Goal: Task Accomplishment & Management: Complete application form

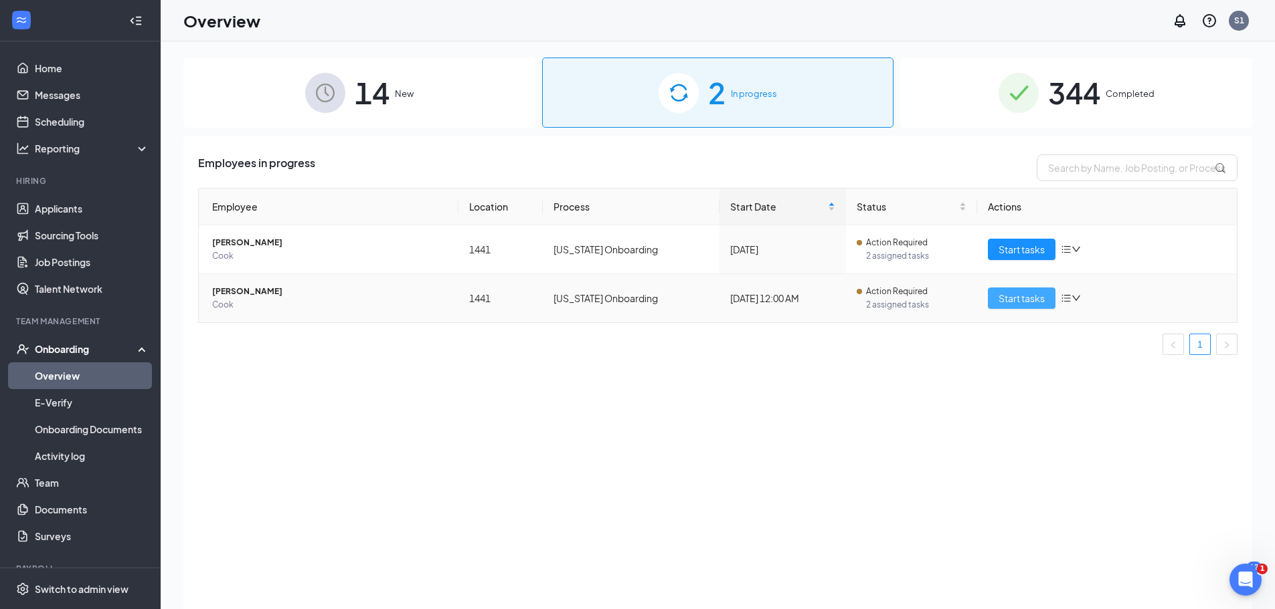
click at [1014, 293] on span "Start tasks" at bounding box center [1021, 298] width 46 height 15
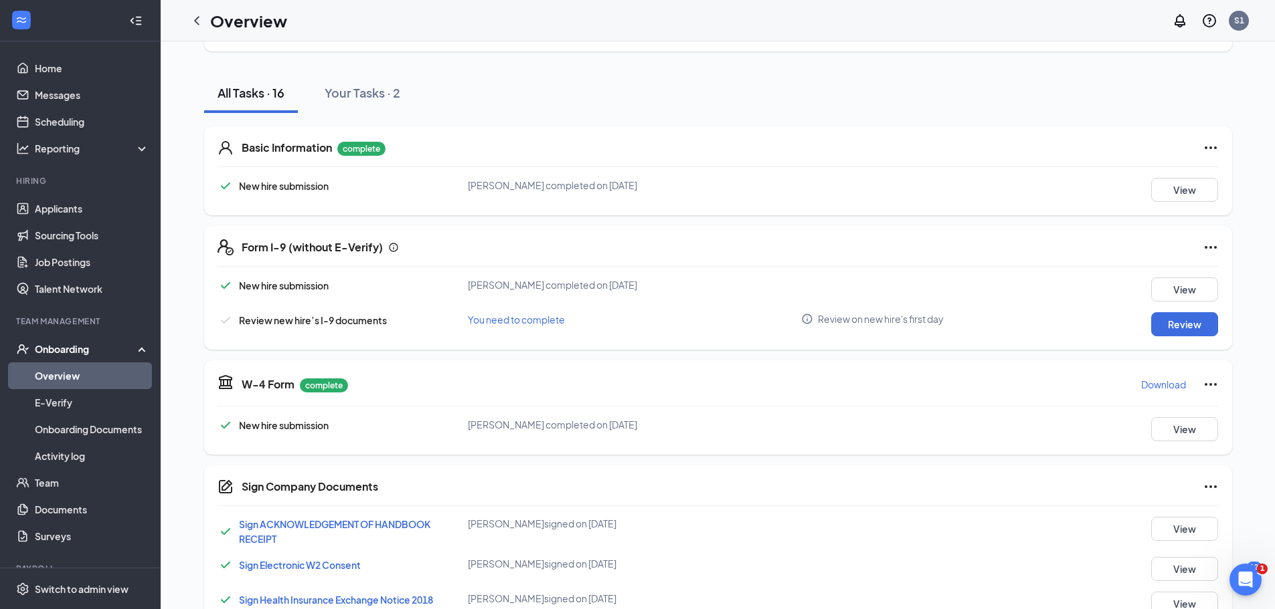
scroll to position [134, 0]
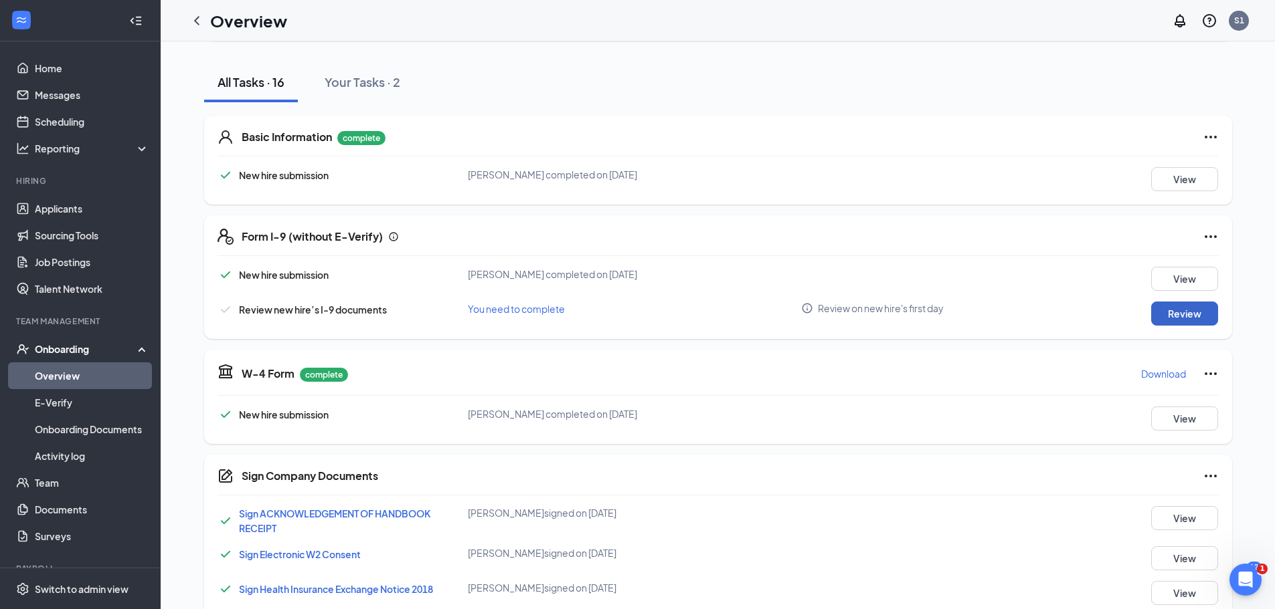
click at [1167, 313] on button "Review" at bounding box center [1184, 314] width 67 height 24
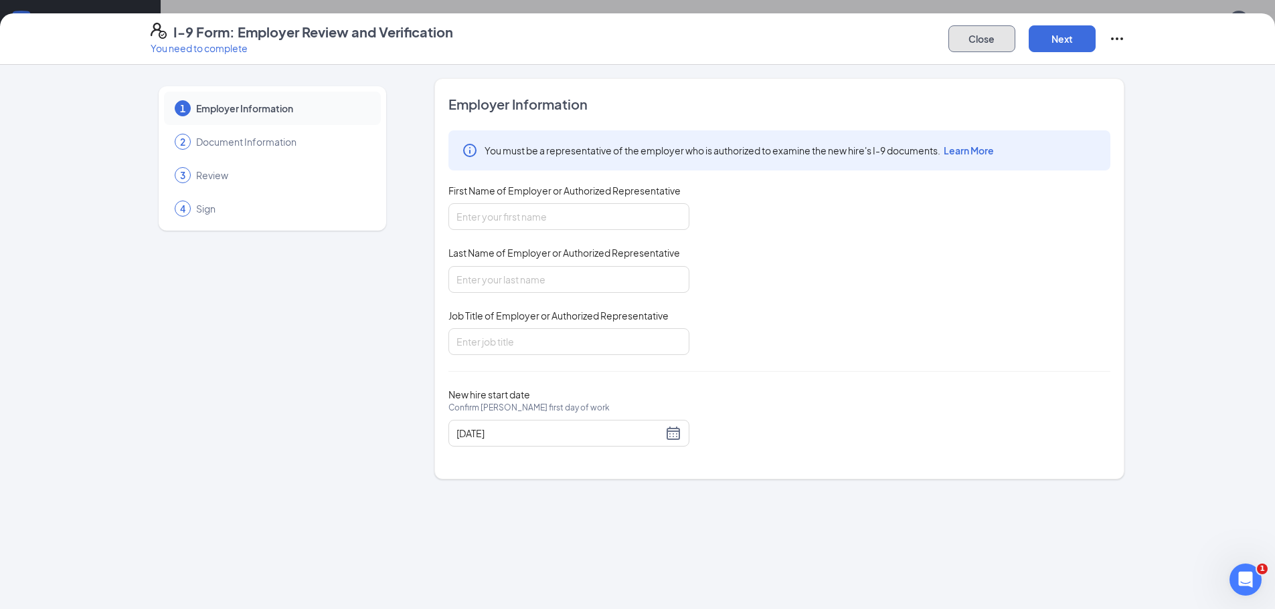
click at [1000, 50] on button "Close" at bounding box center [981, 38] width 67 height 27
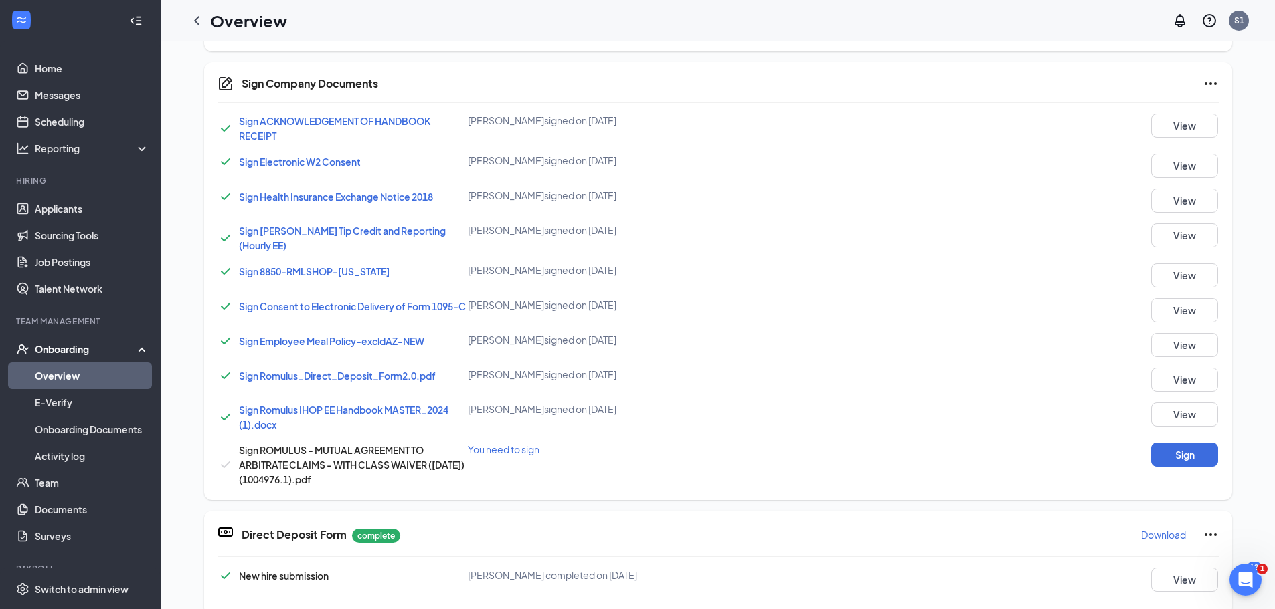
scroll to position [535, 0]
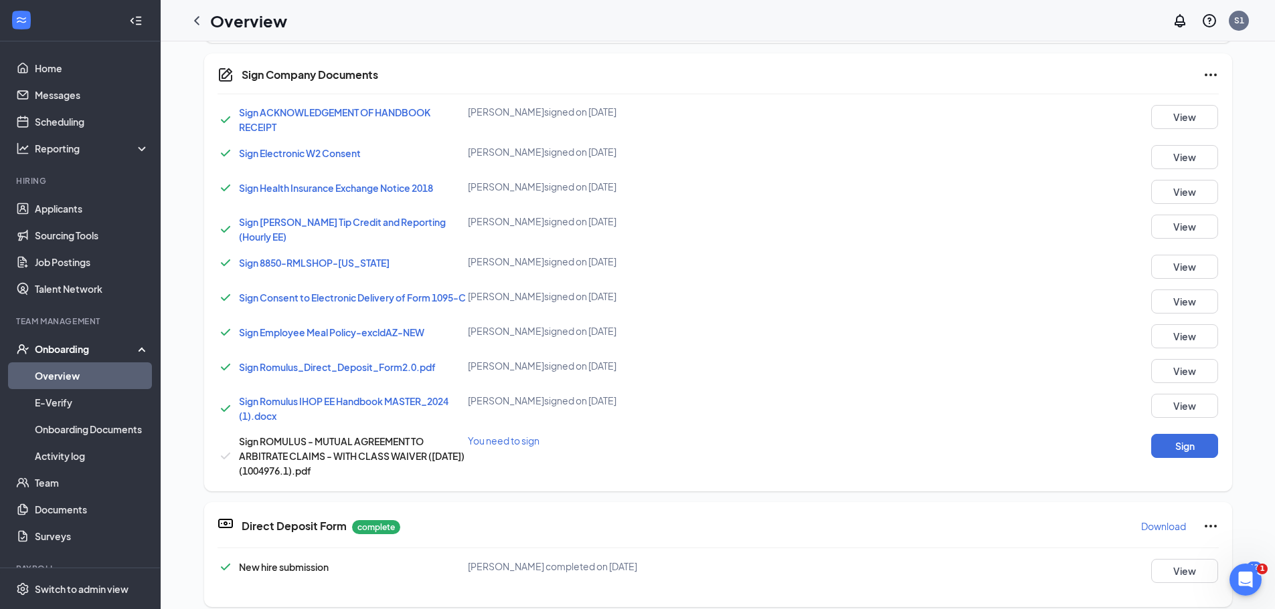
click at [357, 335] on span "Sign Employee Meal Policy-excldAZ-NEW" at bounding box center [331, 332] width 185 height 12
click at [1188, 343] on button "View" at bounding box center [1184, 336] width 67 height 24
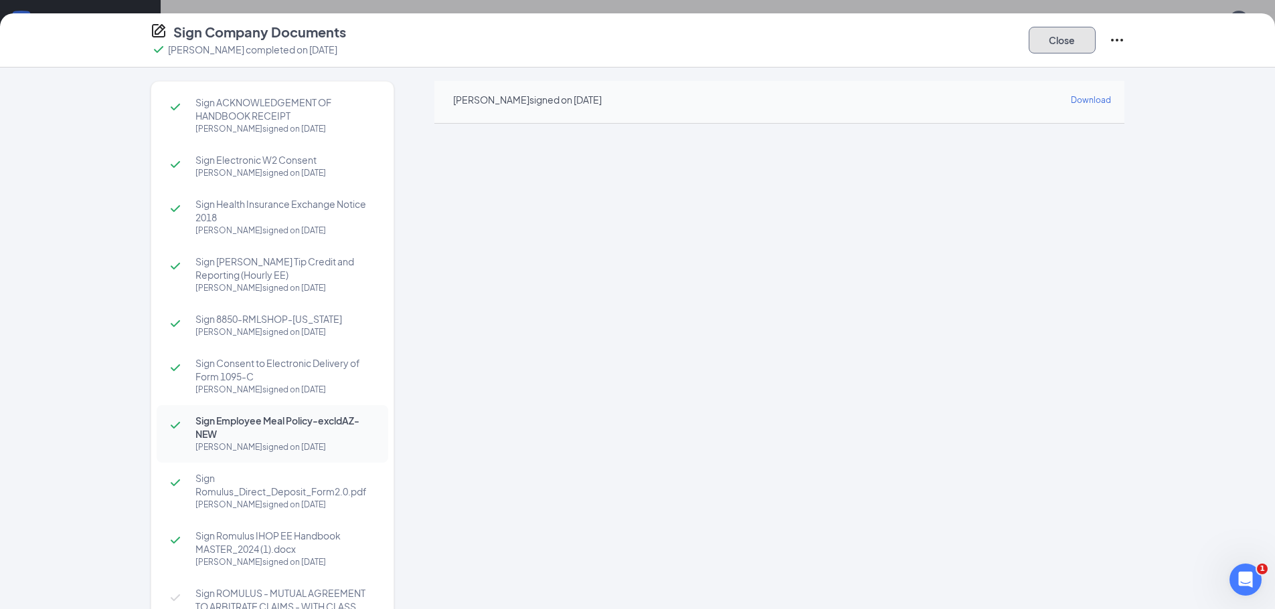
click at [1058, 37] on button "Close" at bounding box center [1061, 40] width 67 height 27
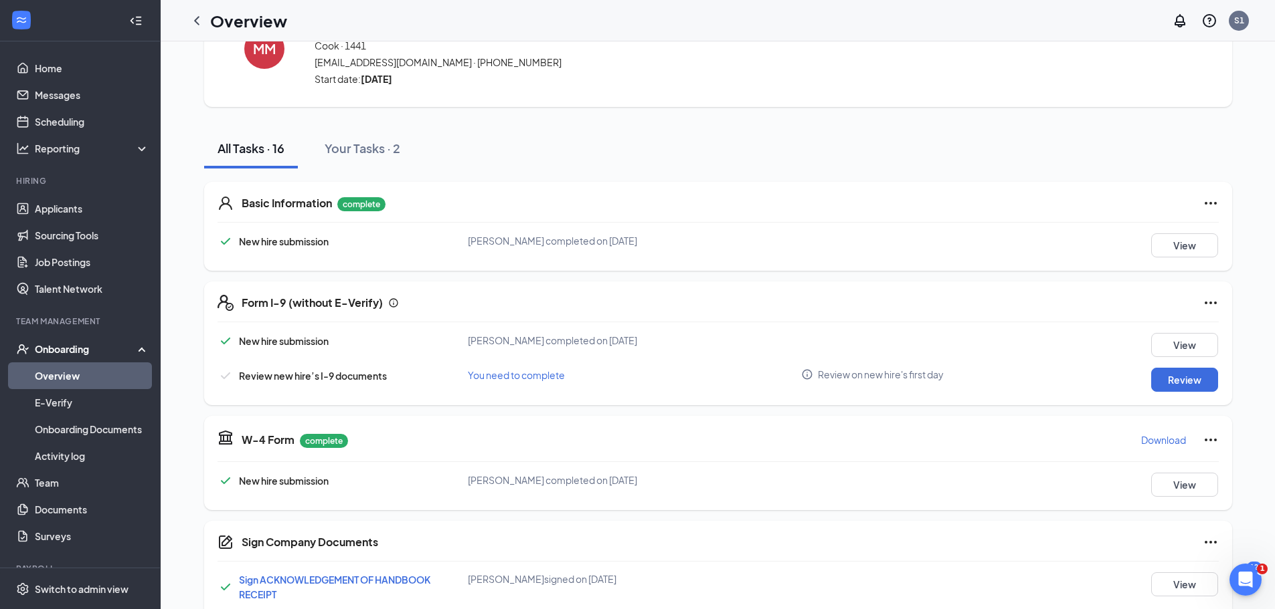
scroll to position [67, 0]
click at [1191, 379] on button "Review" at bounding box center [1184, 381] width 67 height 24
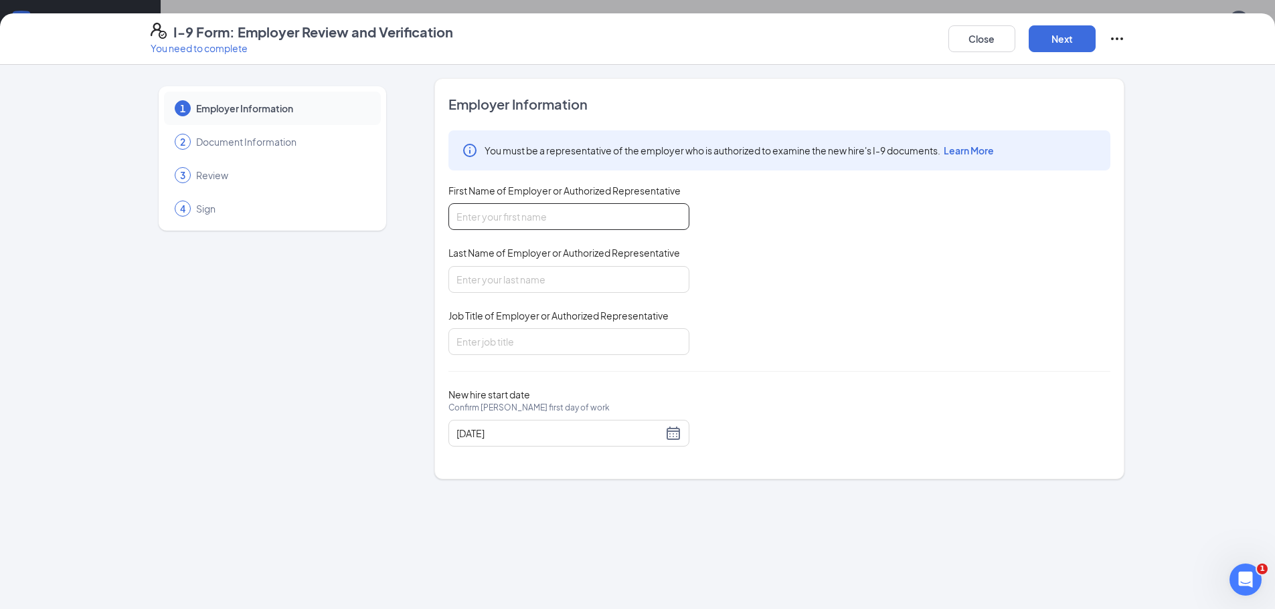
click at [554, 219] on input "First Name of Employer or Authorized Representative" at bounding box center [568, 216] width 241 height 27
type input "[PERSON_NAME]"
click at [478, 282] on input "Last Name of Employer or Authorized Representative" at bounding box center [568, 279] width 241 height 27
type input "[PERSON_NAME]"
click at [517, 345] on input "Job Title of Employer or Authorized Representative" at bounding box center [568, 341] width 241 height 27
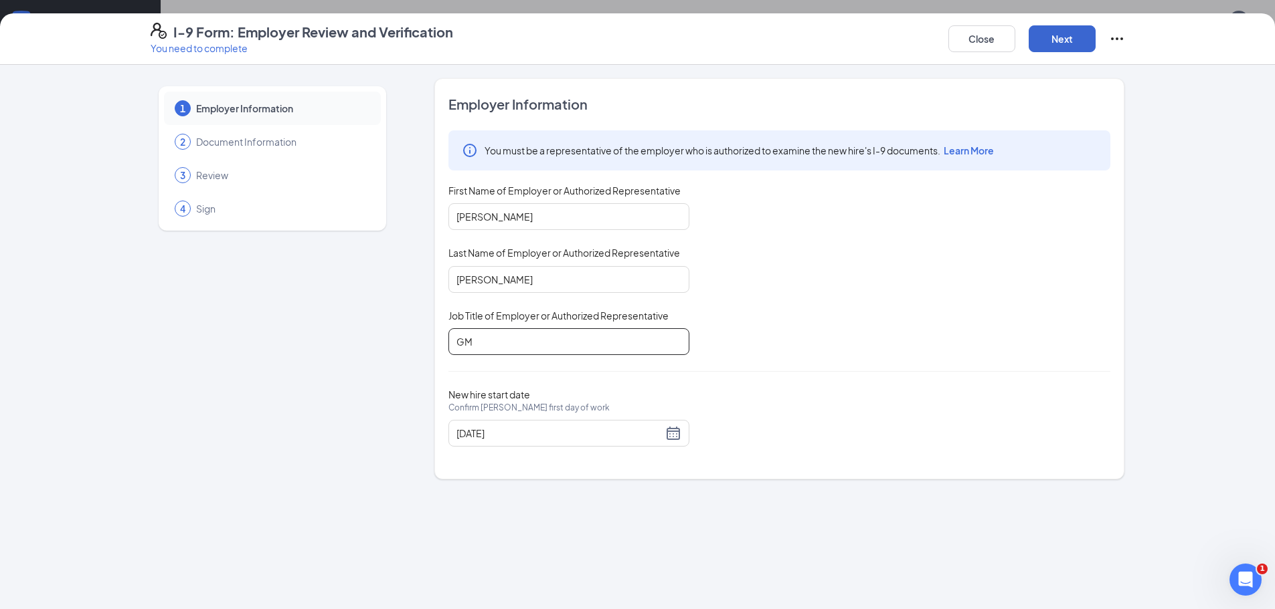
type input "GM"
click at [1082, 41] on button "Next" at bounding box center [1061, 38] width 67 height 27
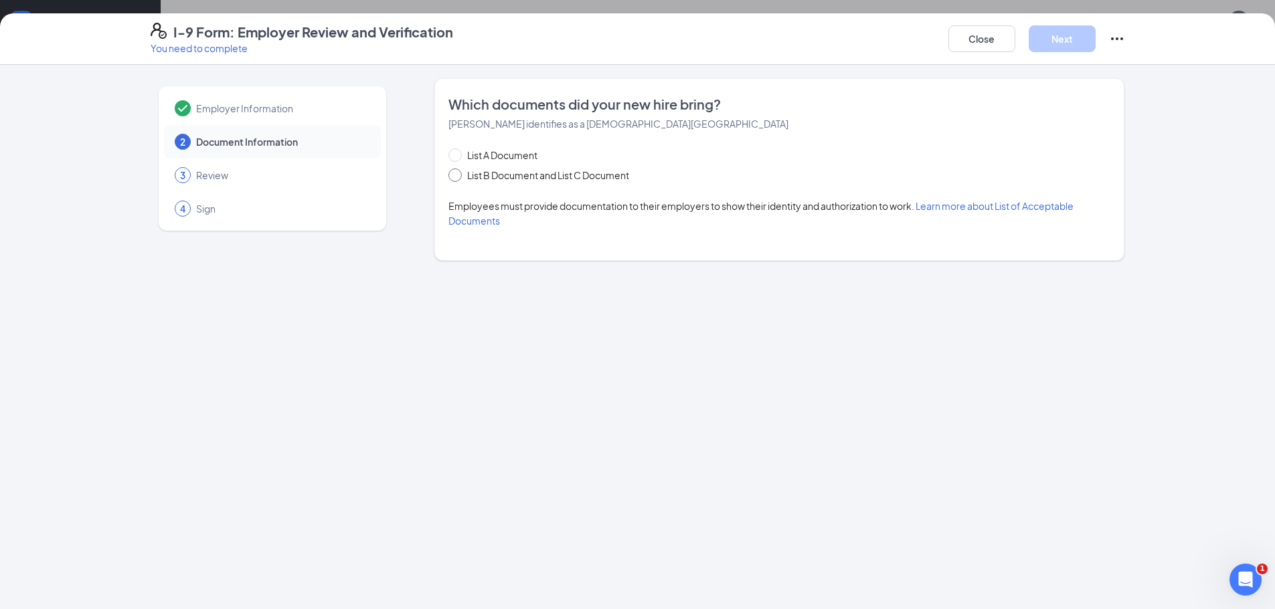
click at [458, 175] on input "List B Document and List C Document" at bounding box center [452, 173] width 9 height 9
radio input "true"
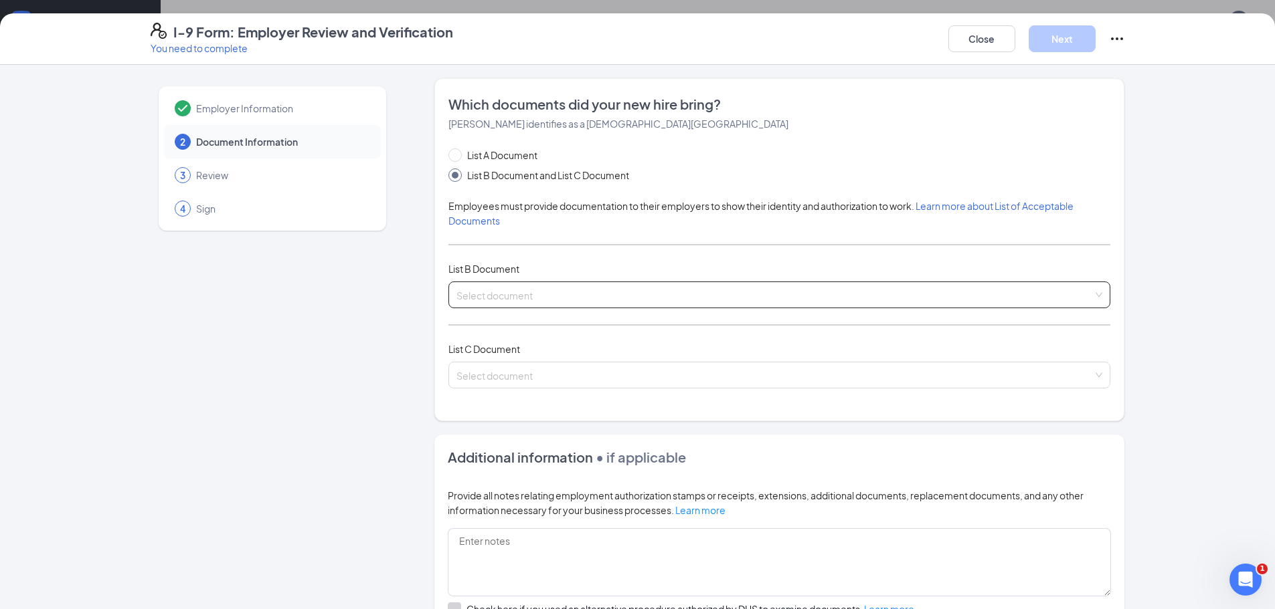
click at [512, 295] on input "search" at bounding box center [774, 292] width 636 height 20
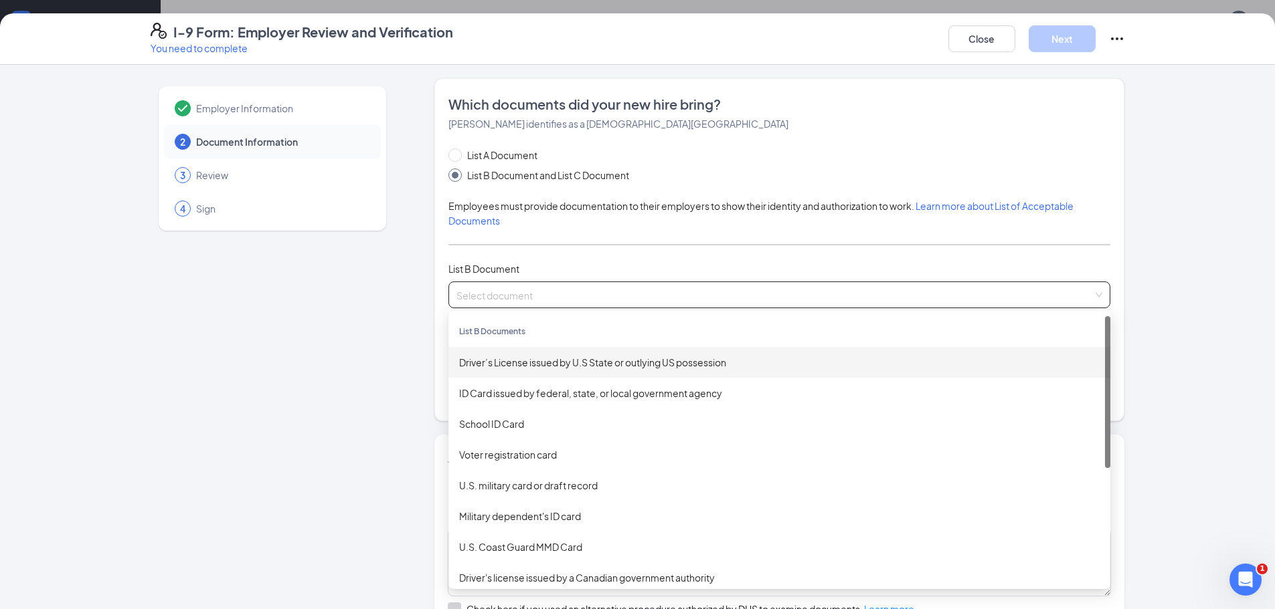
click at [573, 365] on div "Driver’s License issued by U.S State or outlying US possession" at bounding box center [779, 362] width 640 height 15
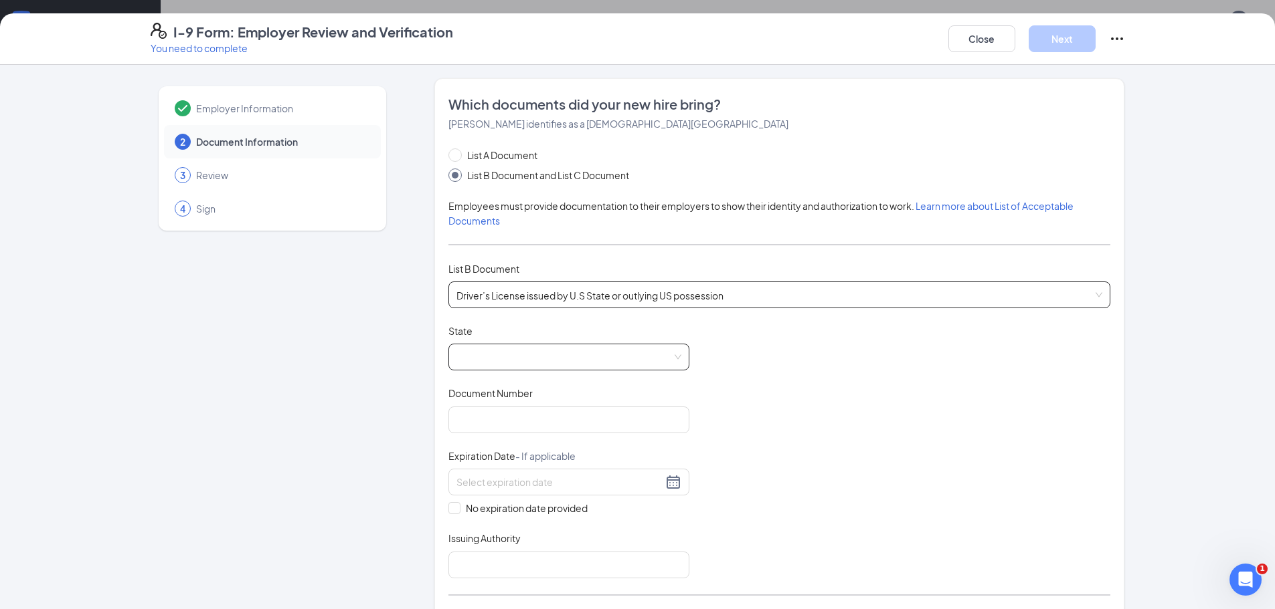
click at [675, 357] on span at bounding box center [568, 357] width 225 height 25
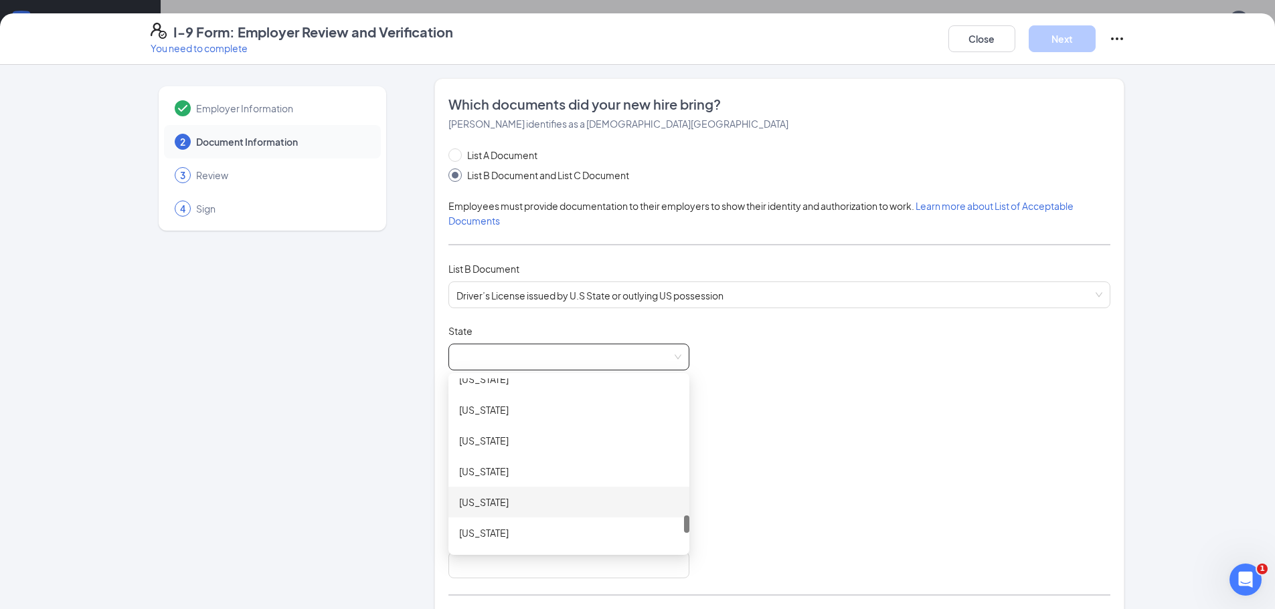
click at [480, 502] on div "[US_STATE]" at bounding box center [568, 502] width 219 height 15
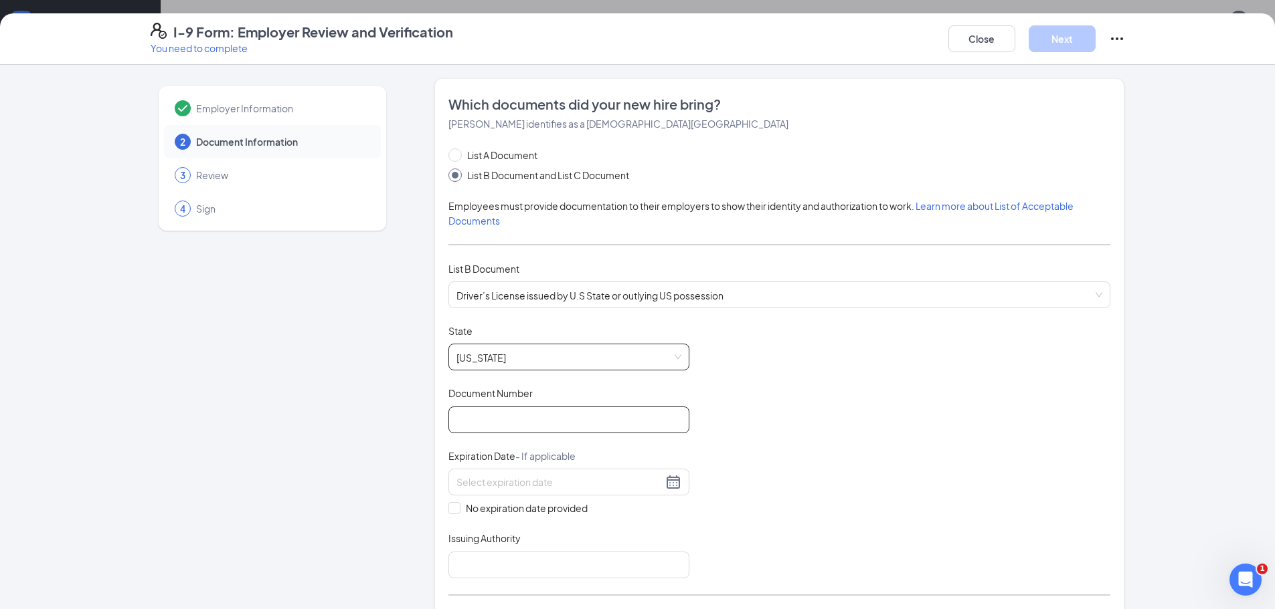
click at [485, 420] on input "Document Number" at bounding box center [568, 420] width 241 height 27
type input "45308997"
click at [517, 484] on input at bounding box center [559, 482] width 206 height 15
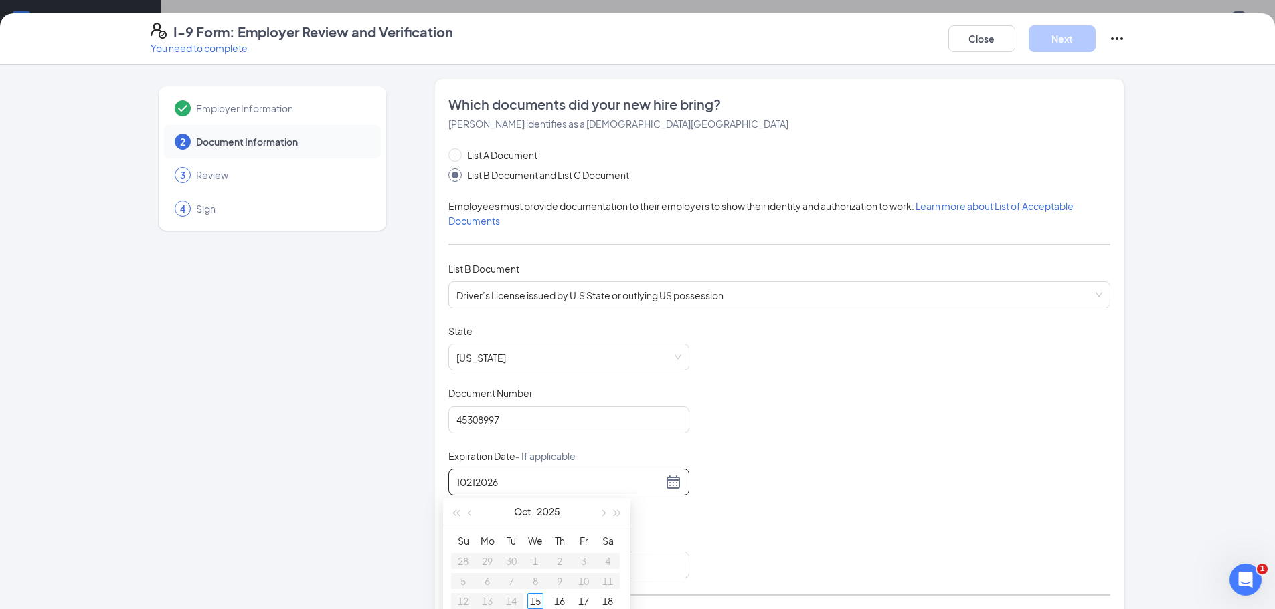
click at [460, 482] on input "10212026" at bounding box center [559, 482] width 206 height 15
click at [474, 481] on input "10/212026" at bounding box center [559, 482] width 206 height 15
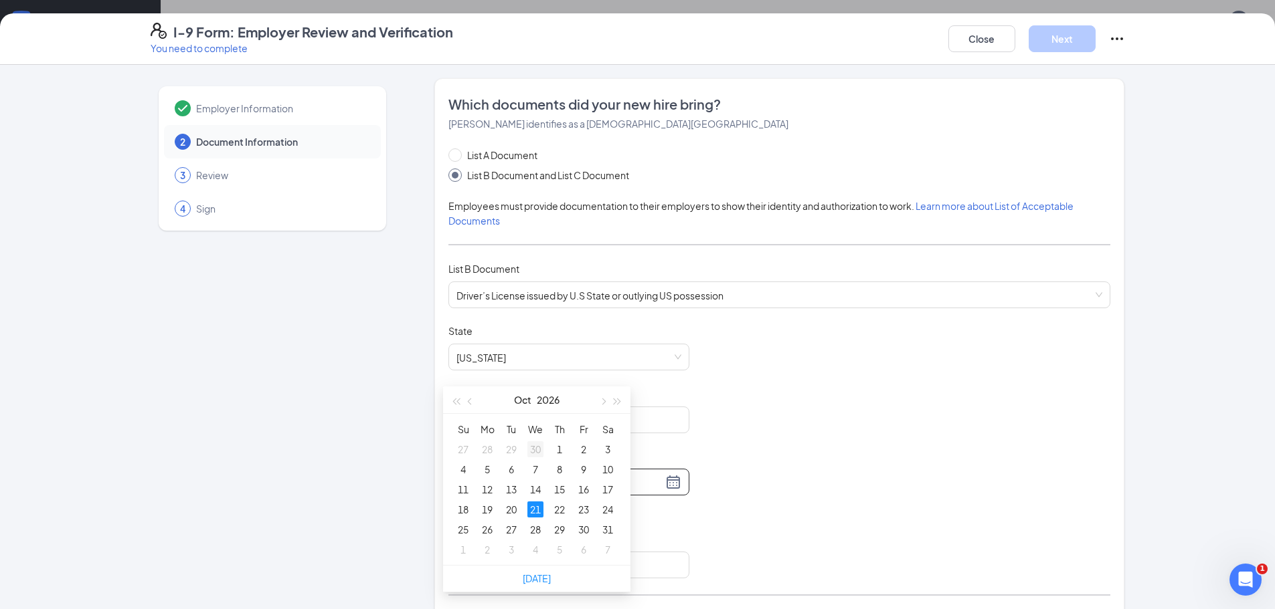
scroll to position [134, 0]
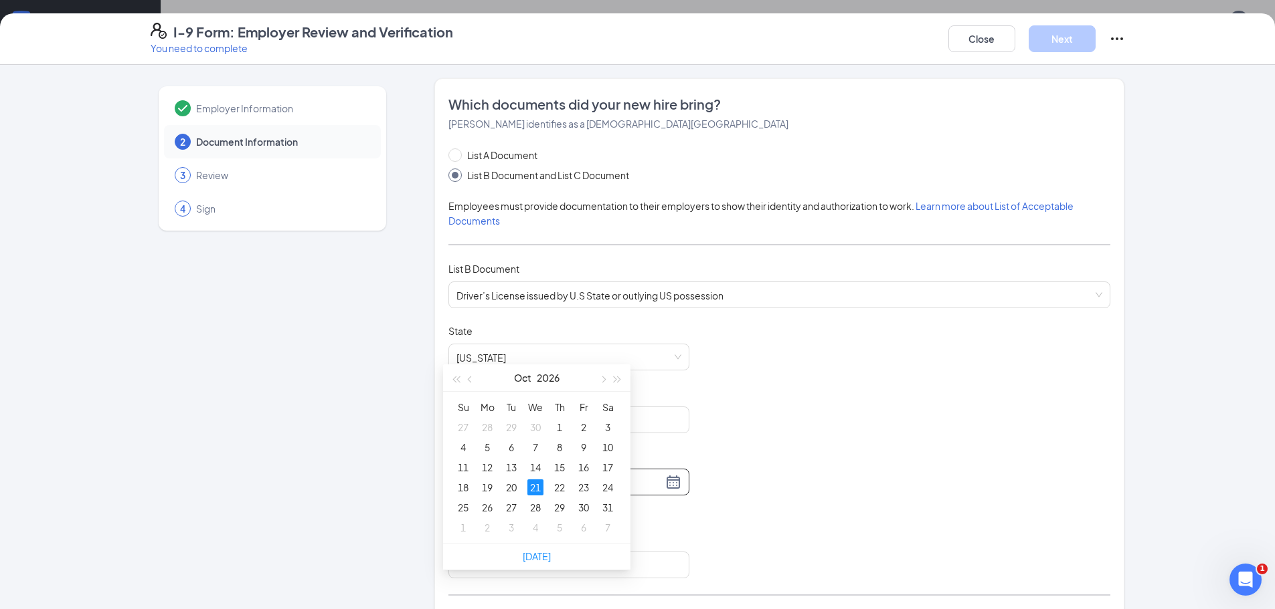
click at [533, 490] on div "21" at bounding box center [535, 488] width 16 height 16
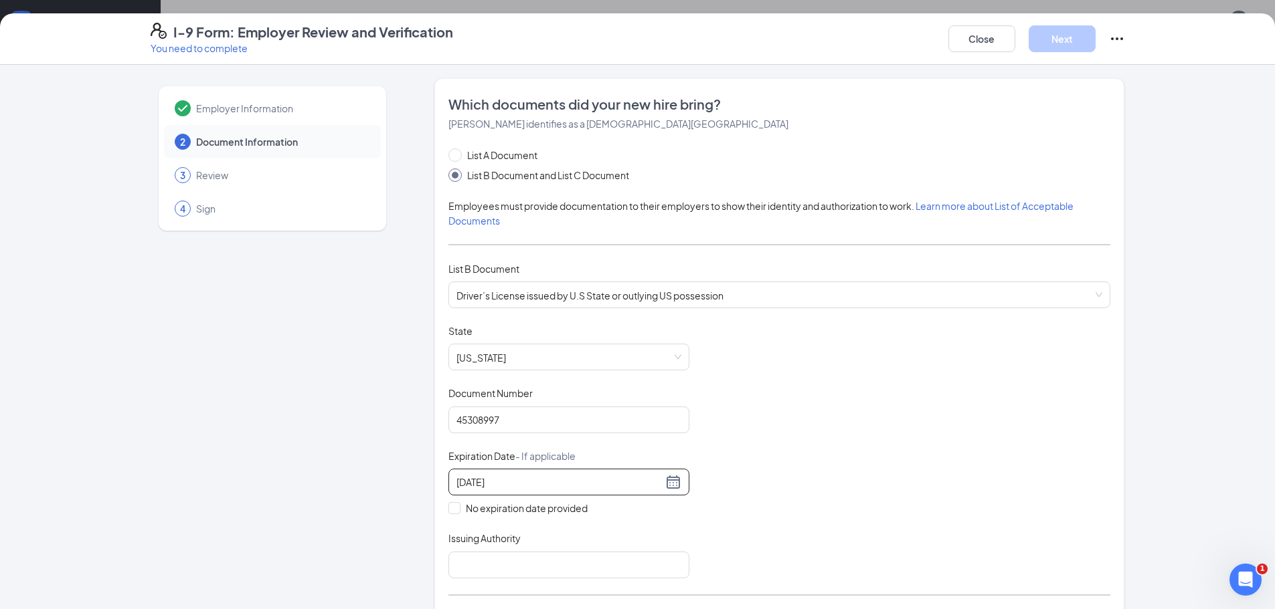
type input "[DATE]"
click at [747, 468] on div "Document Title Driver’s License issued by U.S State or outlying US possession S…" at bounding box center [779, 451] width 662 height 254
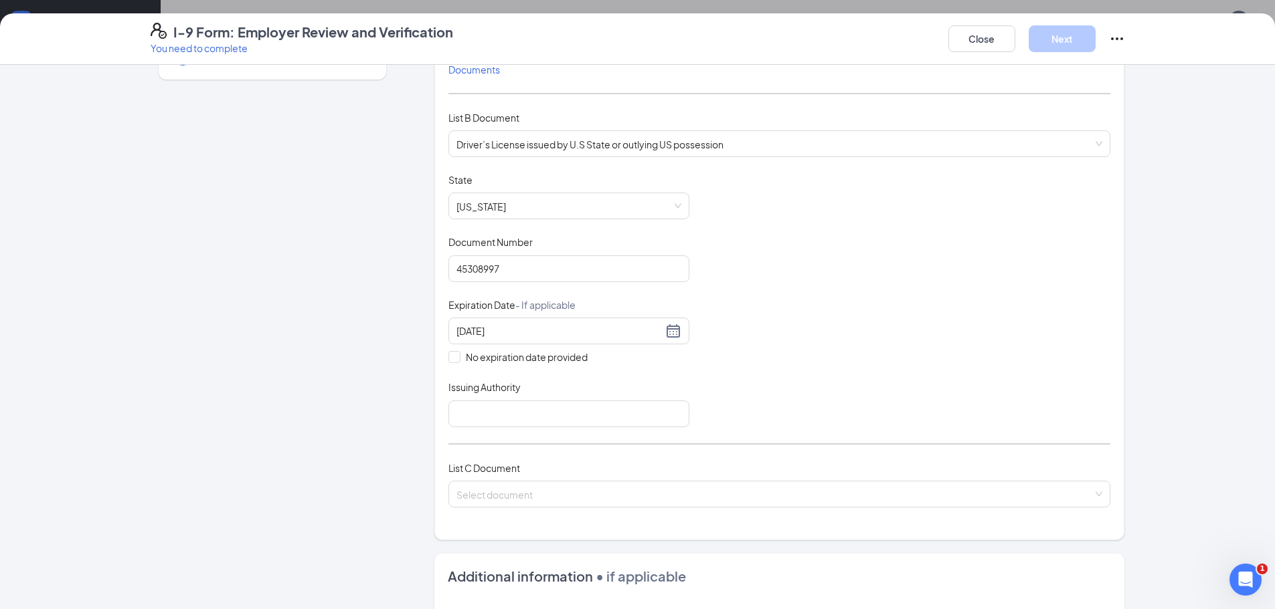
scroll to position [201, 0]
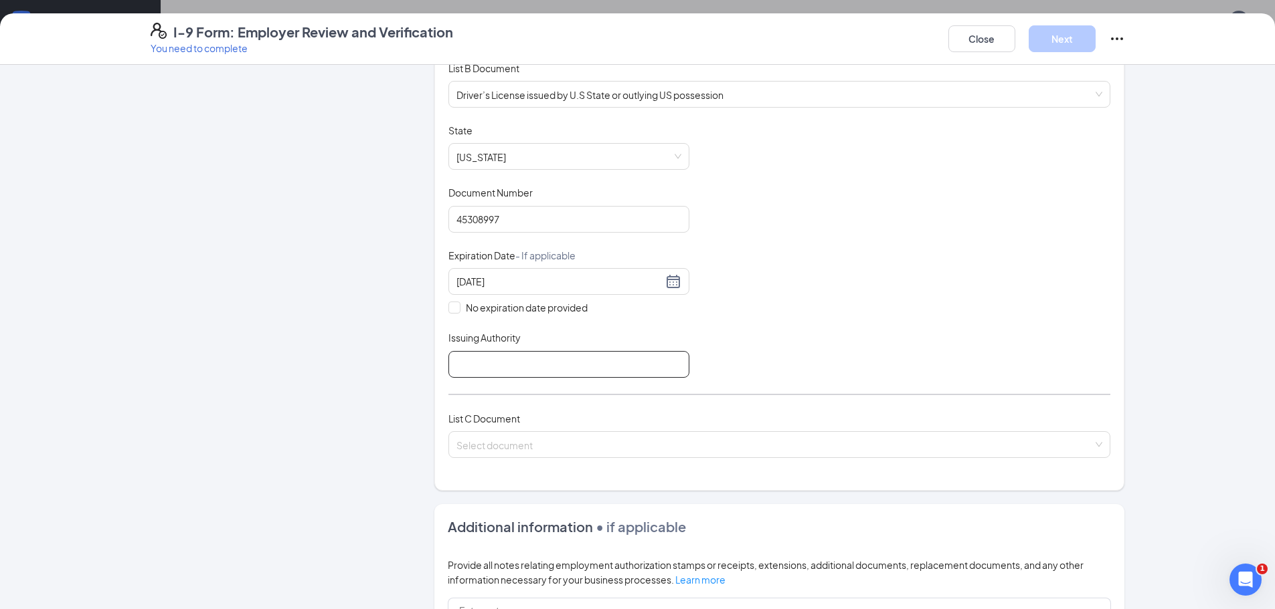
click at [524, 365] on input "Issuing Authority" at bounding box center [568, 364] width 241 height 27
type input "[US_STATE]"
click at [494, 446] on input "search" at bounding box center [774, 442] width 636 height 20
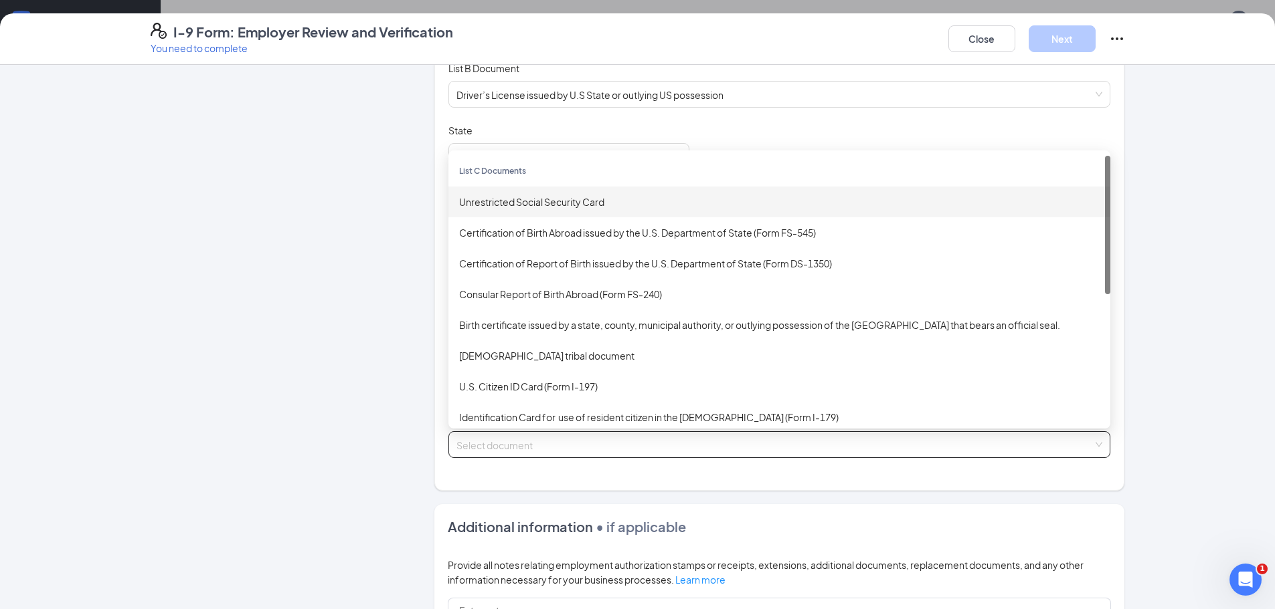
click at [537, 203] on div "Unrestricted Social Security Card" at bounding box center [779, 202] width 640 height 15
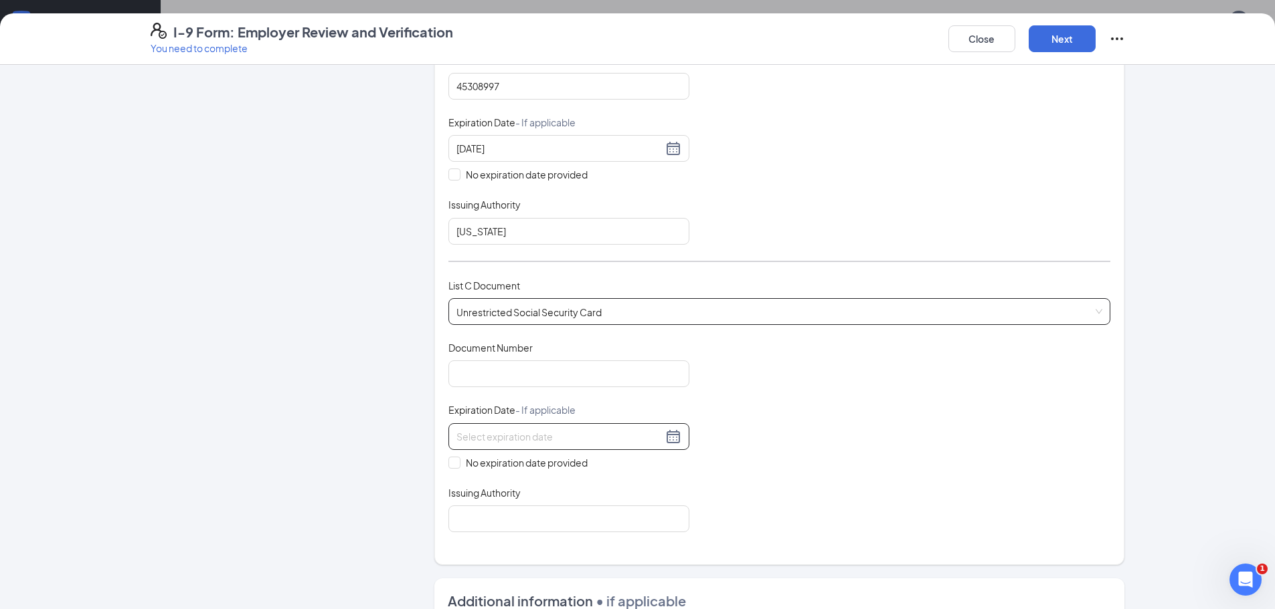
scroll to position [335, 0]
click at [519, 367] on input "Document Number" at bounding box center [568, 373] width 241 height 27
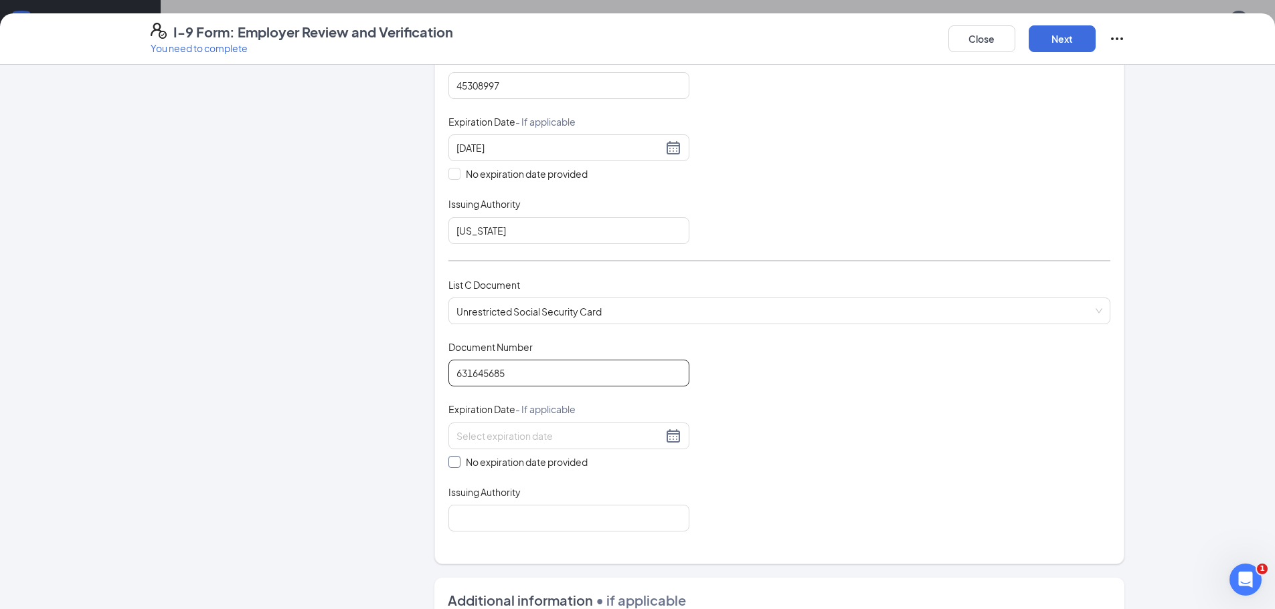
type input "631645685"
click at [453, 463] on span at bounding box center [454, 462] width 12 height 12
click at [453, 463] on input "No expiration date provided" at bounding box center [452, 460] width 9 height 9
checkbox input "true"
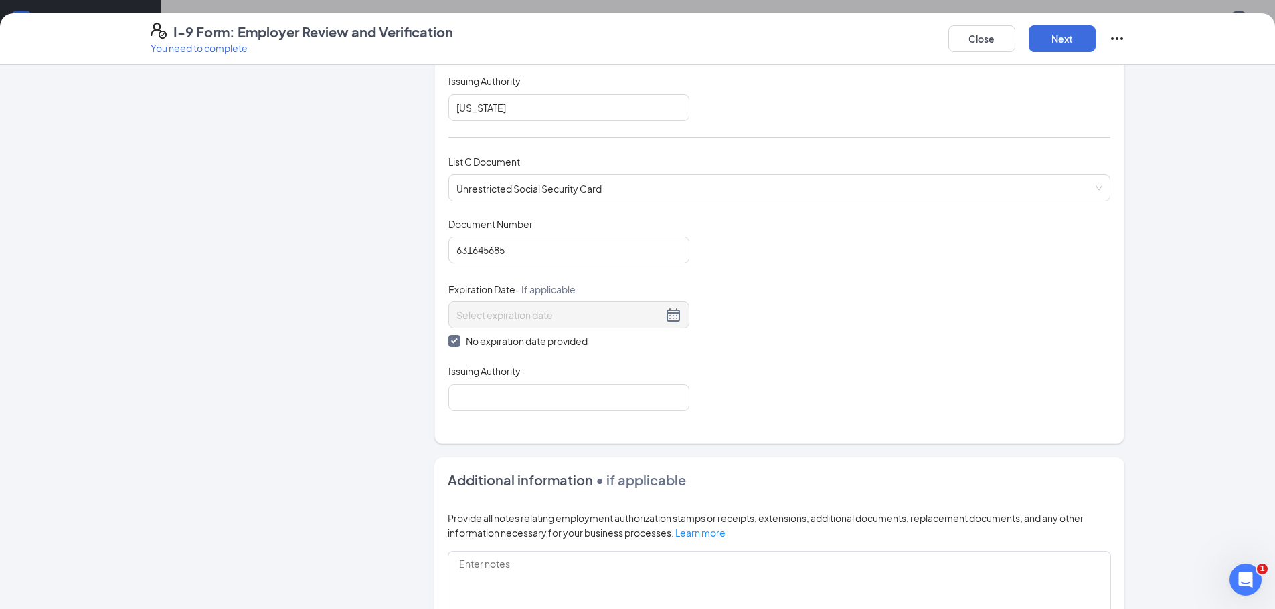
scroll to position [468, 0]
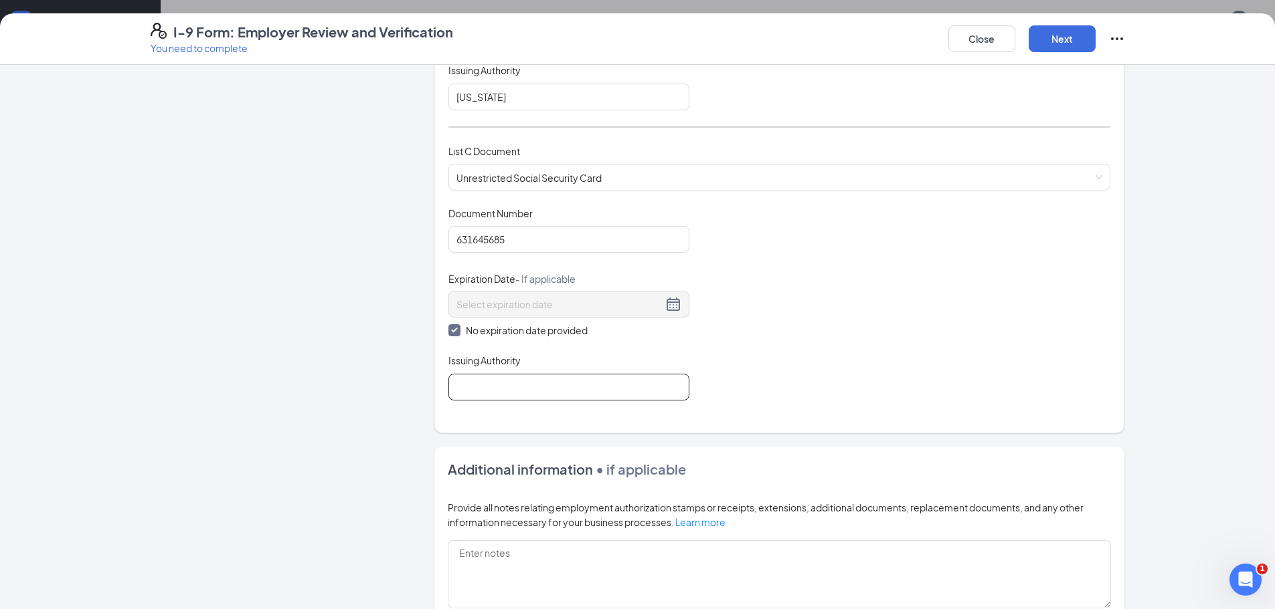
click at [620, 394] on input "Issuing Authority" at bounding box center [568, 387] width 241 height 27
type input "[US_STATE]"
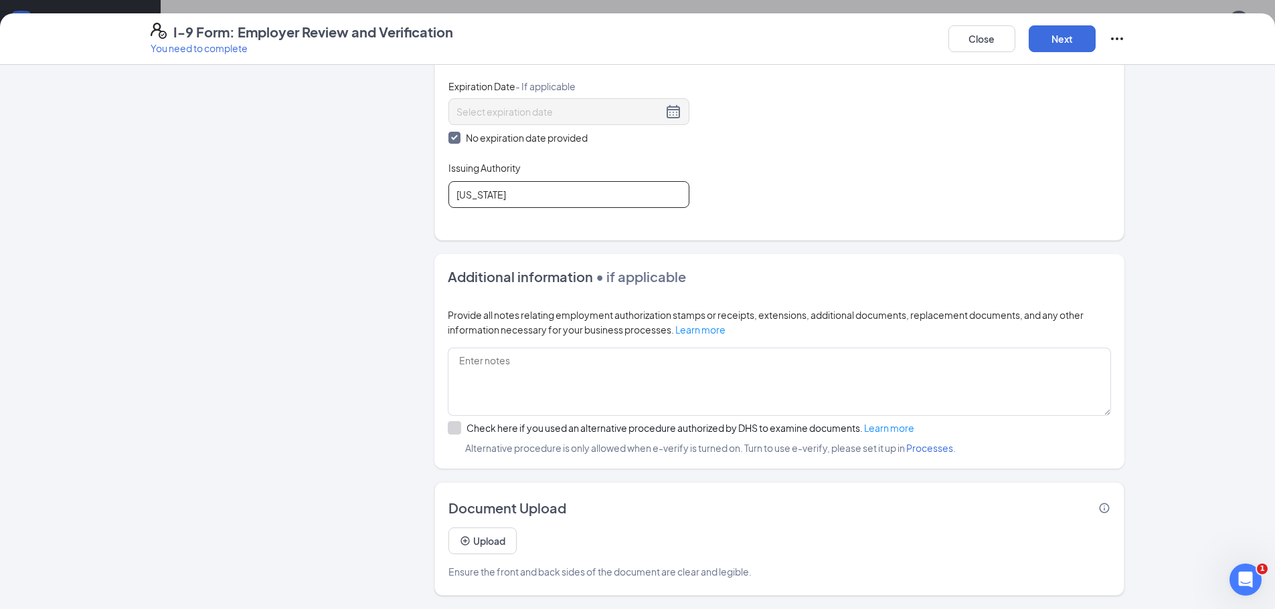
scroll to position [201, 0]
click at [1070, 43] on button "Next" at bounding box center [1061, 38] width 67 height 27
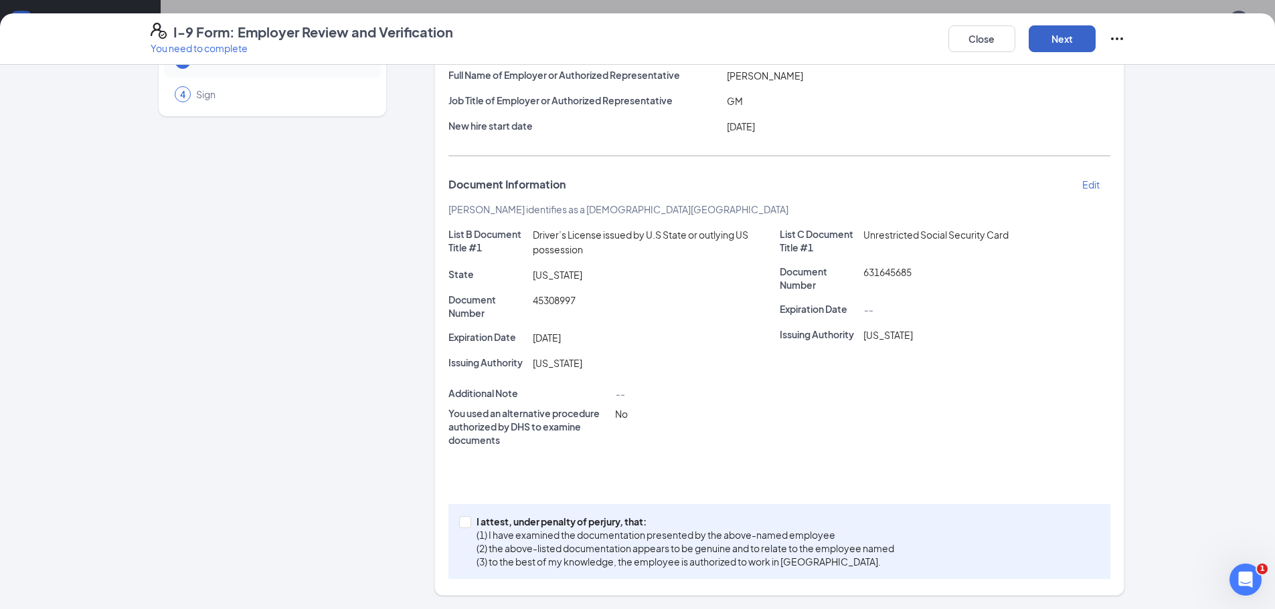
scroll to position [114, 0]
click at [459, 523] on input "I attest, under penalty of [PERSON_NAME], that: (1) I have examined the documen…" at bounding box center [463, 520] width 9 height 9
checkbox input "true"
click at [1075, 45] on button "Next" at bounding box center [1061, 38] width 67 height 27
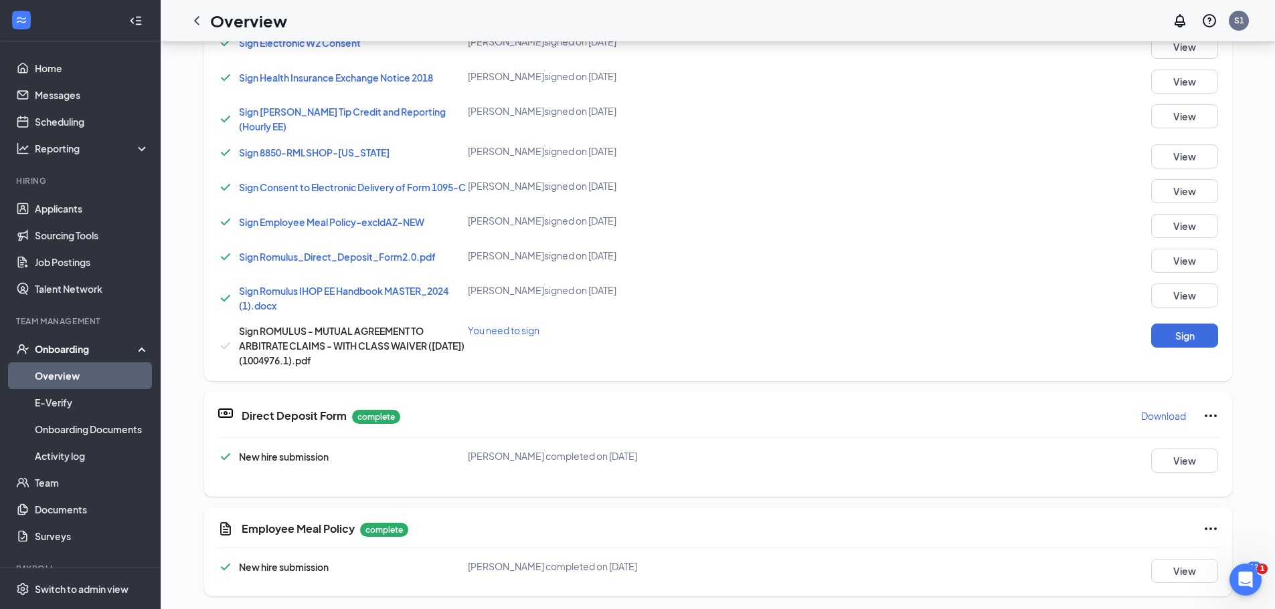
scroll to position [468, 0]
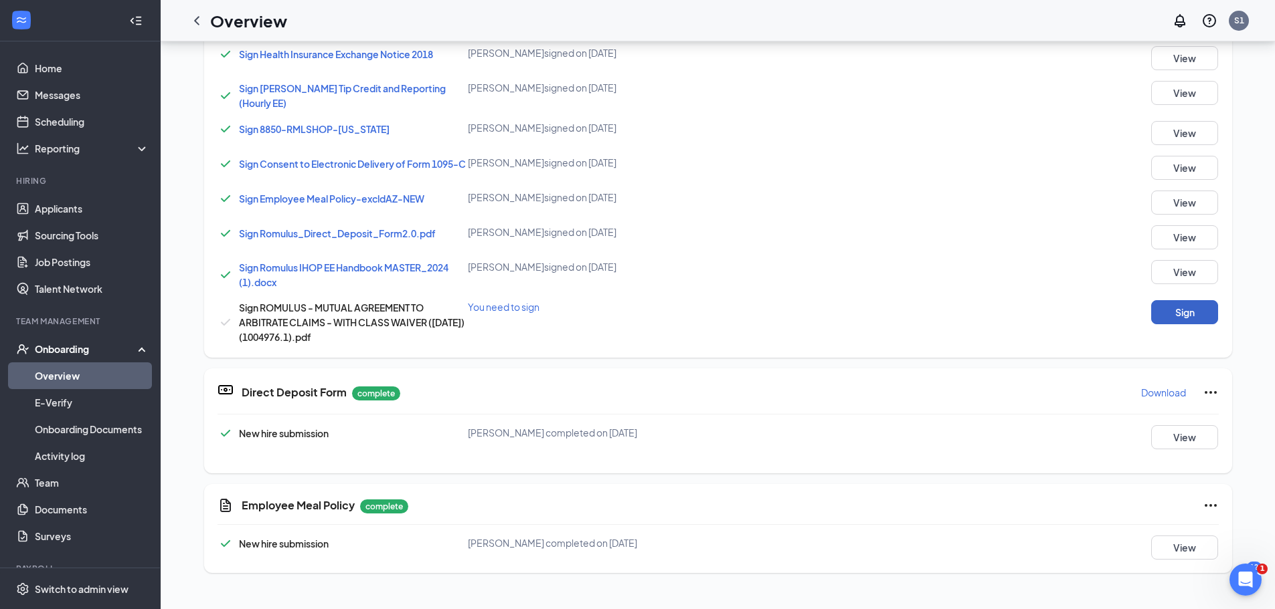
click at [1164, 314] on button "Sign" at bounding box center [1184, 312] width 67 height 24
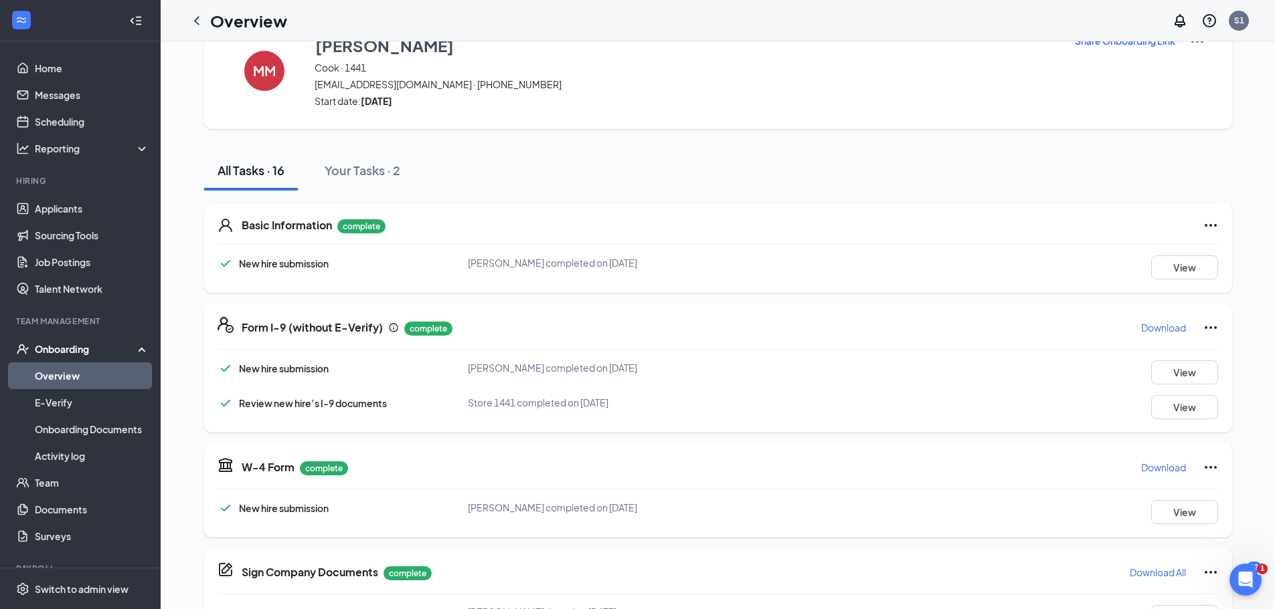
scroll to position [0, 0]
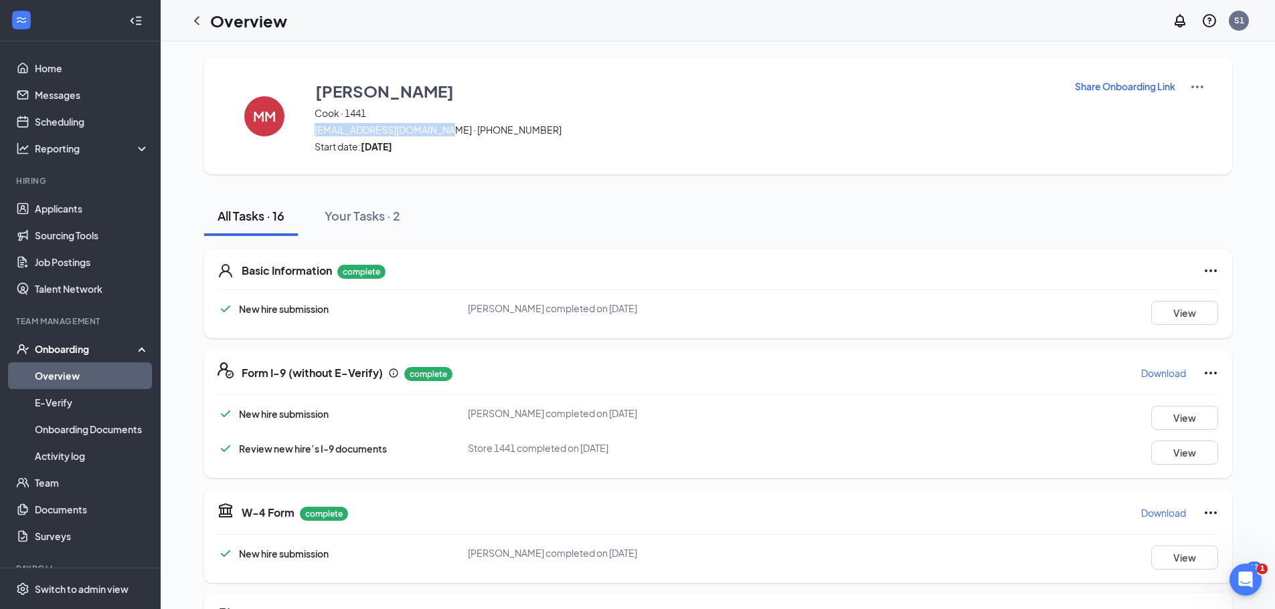
drag, startPoint x: 310, startPoint y: 130, endPoint x: 442, endPoint y: 130, distance: 132.5
click at [442, 130] on span "[EMAIL_ADDRESS][DOMAIN_NAME] · [PHONE_NUMBER]" at bounding box center [685, 129] width 743 height 13
copy span "[EMAIL_ADDRESS][DOMAIN_NAME]"
